Goal: Find specific page/section: Find specific page/section

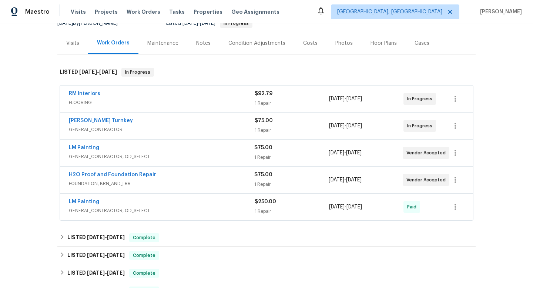
scroll to position [84, 0]
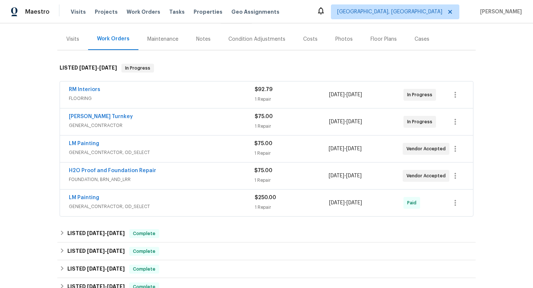
click at [188, 94] on div "RM Interiors" at bounding box center [162, 90] width 186 height 9
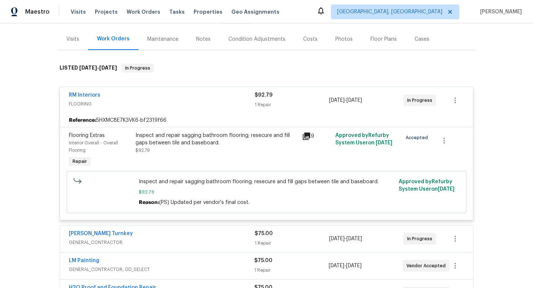
click at [194, 94] on div "RM Interiors" at bounding box center [162, 95] width 186 height 9
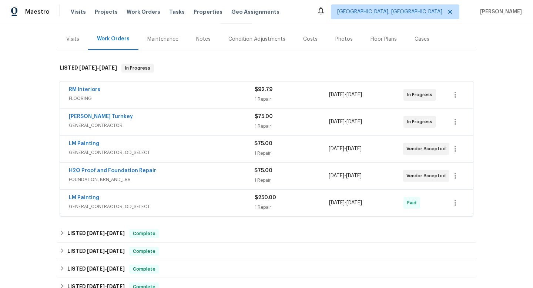
click at [192, 115] on div "[PERSON_NAME] Turnkey" at bounding box center [162, 117] width 186 height 9
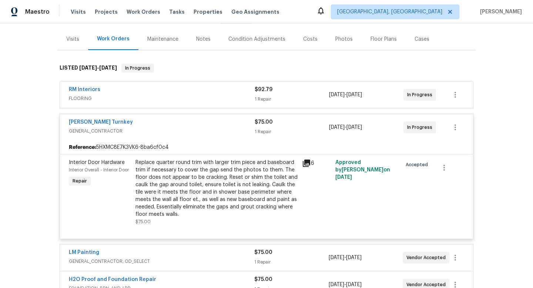
click at [192, 122] on div "[PERSON_NAME] Turnkey" at bounding box center [162, 122] width 186 height 9
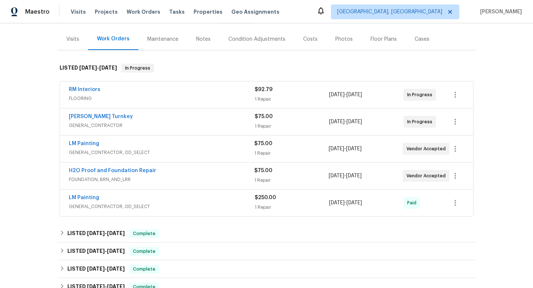
scroll to position [0, 0]
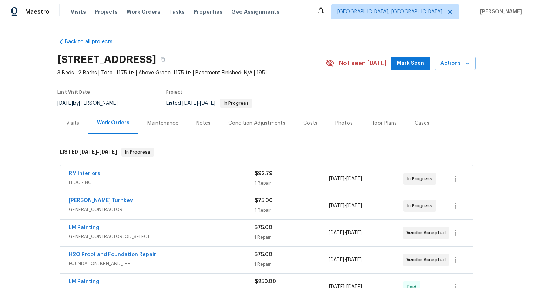
click at [147, 57] on h2 "[STREET_ADDRESS]" at bounding box center [106, 59] width 99 height 7
copy div "[STREET_ADDRESS]"
